Goal: Navigation & Orientation: Find specific page/section

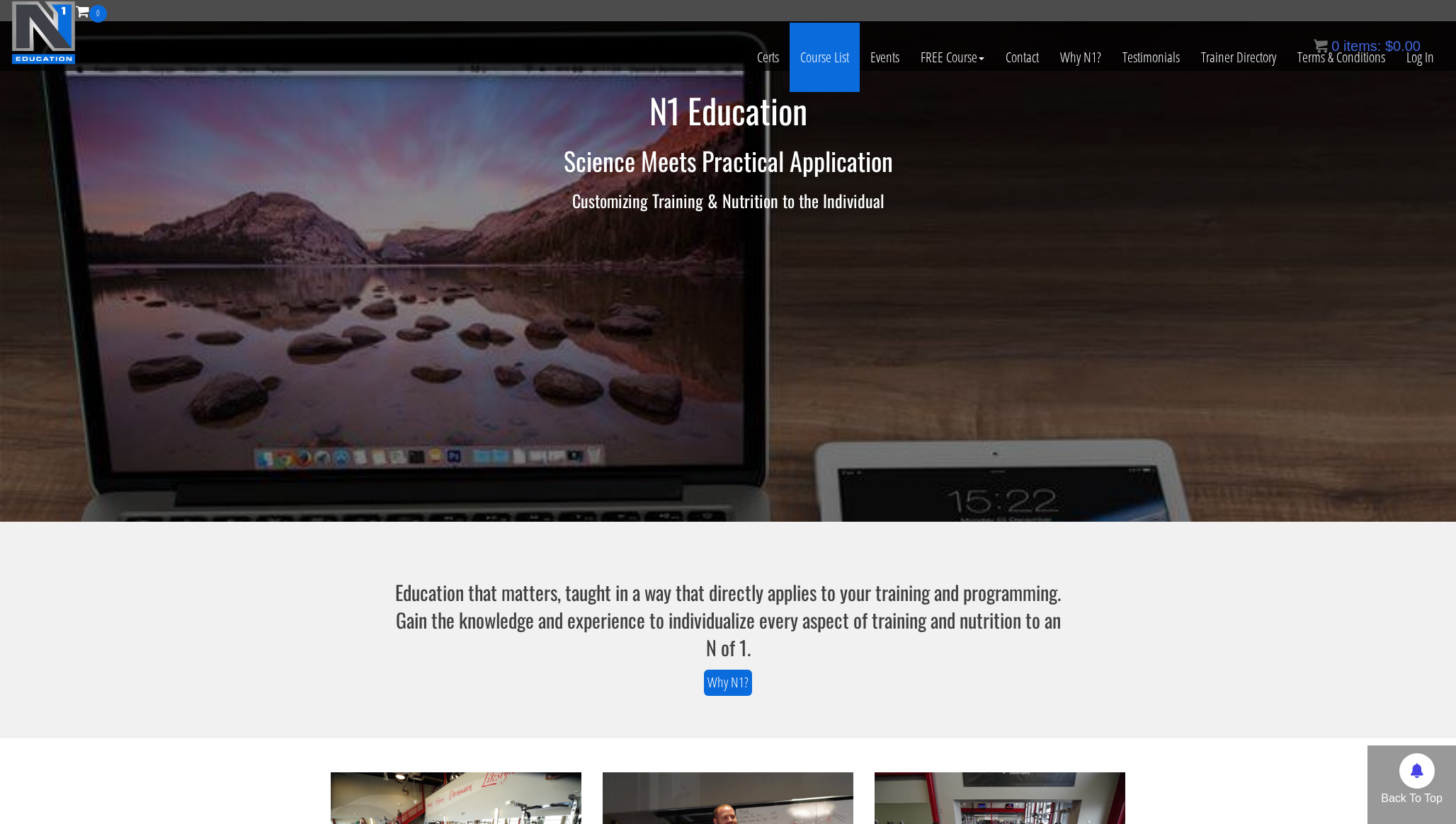
click at [822, 66] on link "Course List" at bounding box center [824, 58] width 70 height 70
click at [815, 58] on link "Course List" at bounding box center [824, 58] width 70 height 70
